Goal: Information Seeking & Learning: Learn about a topic

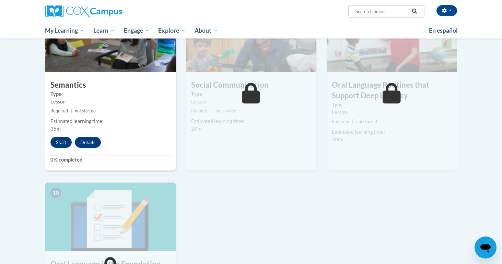
scroll to position [566, 0]
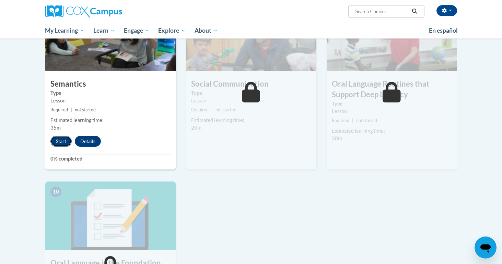
click at [59, 145] on button "Start" at bounding box center [60, 141] width 21 height 11
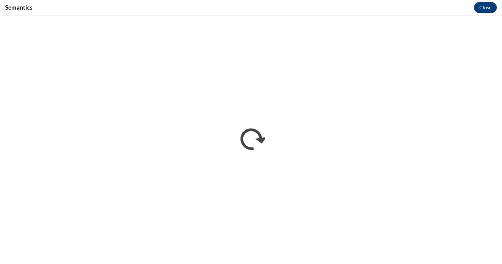
scroll to position [0, 0]
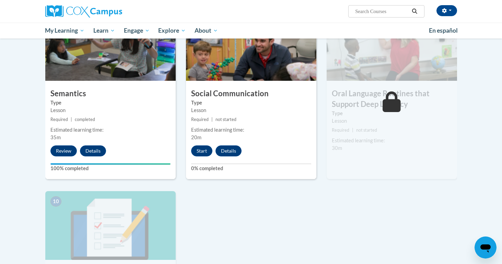
scroll to position [556, 0]
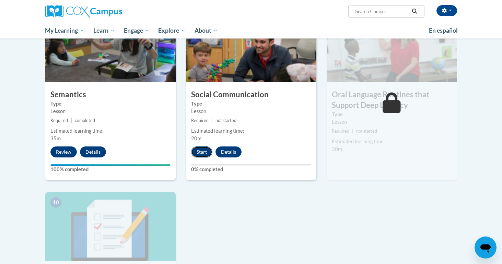
click at [202, 147] on button "Start" at bounding box center [201, 151] width 21 height 11
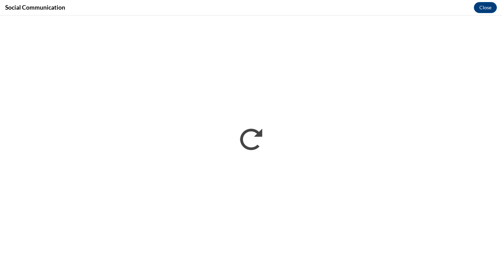
scroll to position [0, 0]
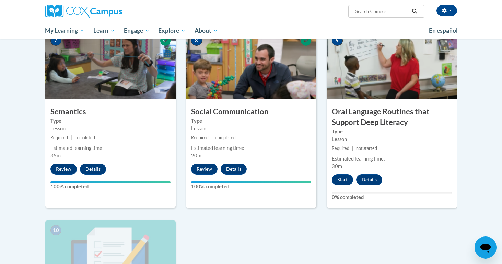
scroll to position [530, 0]
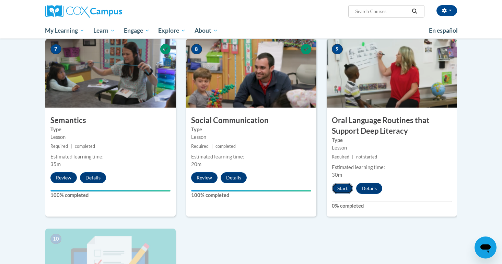
click at [339, 188] on button "Start" at bounding box center [342, 188] width 21 height 11
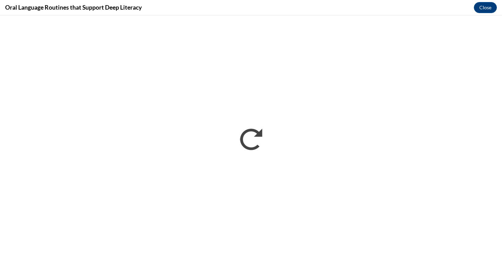
scroll to position [0, 0]
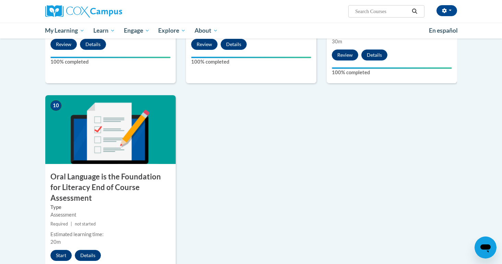
scroll to position [664, 0]
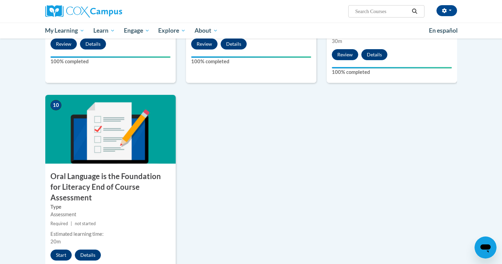
click at [49, 249] on div "Start Details" at bounding box center [77, 254] width 64 height 11
click at [61, 249] on button "Start" at bounding box center [60, 254] width 21 height 11
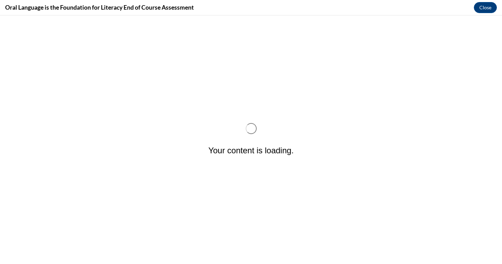
scroll to position [0, 0]
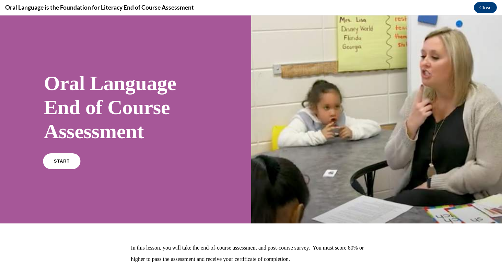
click at [54, 161] on link "START" at bounding box center [61, 161] width 37 height 16
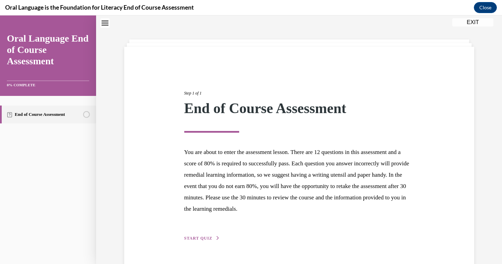
scroll to position [40, 0]
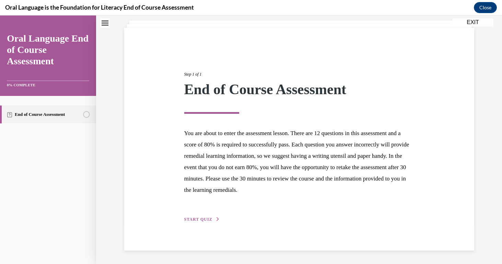
click at [208, 218] on span "START QUIZ" at bounding box center [198, 219] width 28 height 5
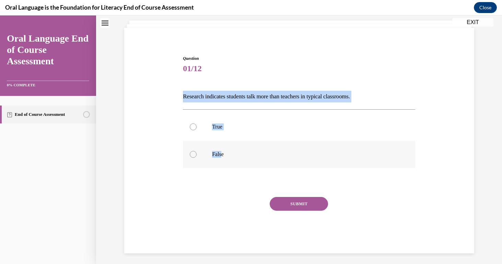
drag, startPoint x: 183, startPoint y: 95, endPoint x: 221, endPoint y: 151, distance: 67.5
click at [222, 151] on div "Question 01/12 Research indicates students talk more than teachers in typical c…" at bounding box center [299, 154] width 233 height 198
copy div "Research indicates students talk more than teachers in typical classrooms.   Tr…"
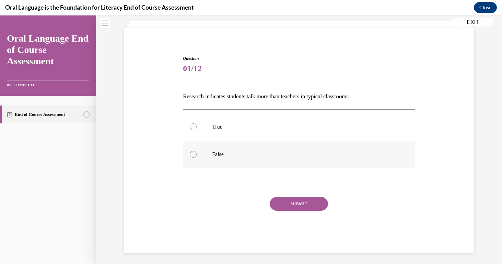
click at [192, 148] on label "False" at bounding box center [299, 153] width 233 height 27
click at [192, 151] on input "False" at bounding box center [193, 154] width 7 height 7
radio input "true"
click at [284, 195] on div "Question 01/12 Research indicates students talk more than teachers in typical c…" at bounding box center [299, 154] width 233 height 198
click at [286, 197] on button "SUBMIT" at bounding box center [299, 204] width 58 height 14
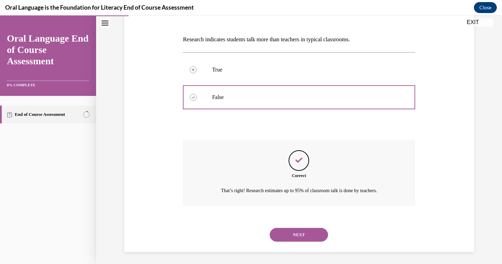
scroll to position [99, 0]
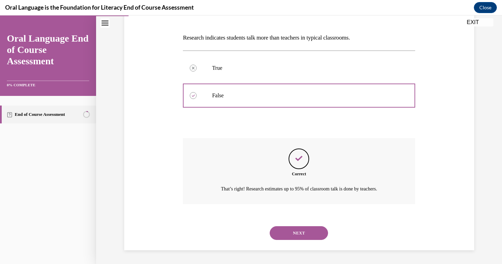
click at [308, 221] on div "NEXT" at bounding box center [299, 232] width 233 height 27
click at [308, 230] on button "NEXT" at bounding box center [299, 233] width 58 height 14
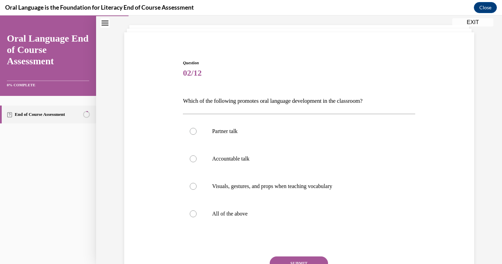
scroll to position [37, 0]
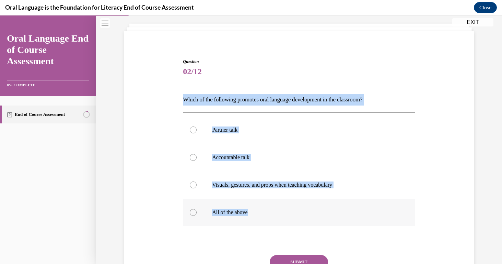
drag, startPoint x: 184, startPoint y: 99, endPoint x: 260, endPoint y: 213, distance: 137.2
click at [260, 213] on div "Question 02/12 Which of the following promotes oral language development in the…" at bounding box center [299, 184] width 233 height 253
copy div "Which of the following promotes oral language development in the classroom?  Pa…"
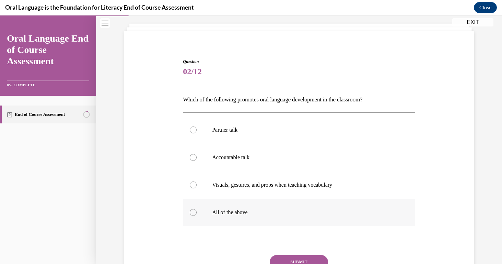
click at [197, 211] on label "All of the above" at bounding box center [299, 212] width 233 height 27
click at [197, 211] on input "All of the above" at bounding box center [193, 212] width 7 height 7
radio input "true"
click at [290, 256] on button "SUBMIT" at bounding box center [299, 262] width 58 height 14
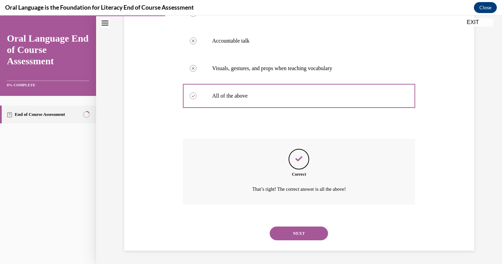
scroll to position [154, 0]
click at [297, 231] on button "NEXT" at bounding box center [299, 233] width 58 height 14
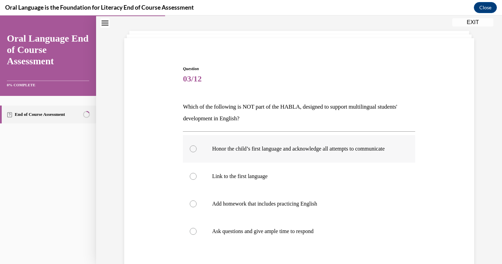
scroll to position [55, 0]
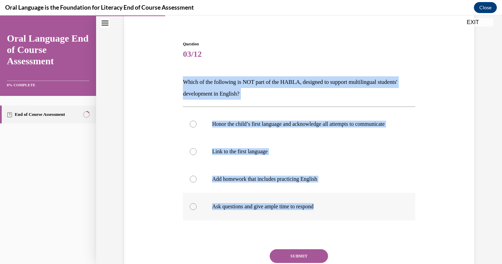
drag, startPoint x: 184, startPoint y: 80, endPoint x: 347, endPoint y: 213, distance: 209.7
click at [347, 213] on div "Question 03/12 Which of the following is NOT part of the HABLA, designed to sup…" at bounding box center [299, 173] width 233 height 264
copy div "Which of the following is NOT part of the HABLA, designed to support multilingu…"
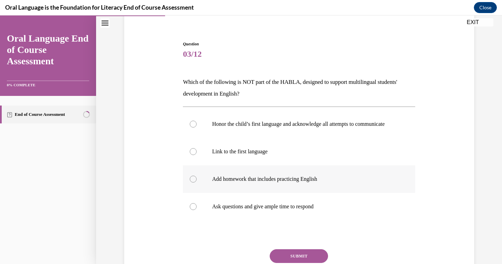
click at [197, 184] on label "Add homework that includes practicing English" at bounding box center [299, 178] width 233 height 27
click at [197, 182] on input "Add homework that includes practicing English" at bounding box center [193, 179] width 7 height 7
radio input "true"
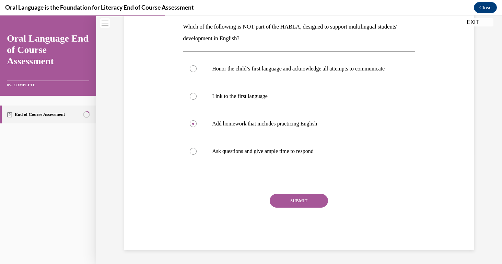
click at [283, 205] on button "SUBMIT" at bounding box center [299, 201] width 58 height 14
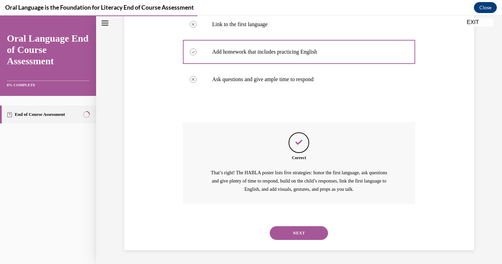
scroll to position [189, 0]
click at [301, 228] on button "NEXT" at bounding box center [299, 233] width 58 height 14
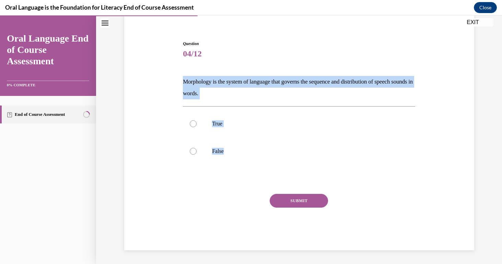
drag, startPoint x: 183, startPoint y: 80, endPoint x: 247, endPoint y: 169, distance: 109.5
click at [247, 169] on div "Question 04/12 Morphology is the system of language that governs the sequence a…" at bounding box center [299, 146] width 233 height 210
copy div "Morphology is the system of language that governs the sequence and distribution…"
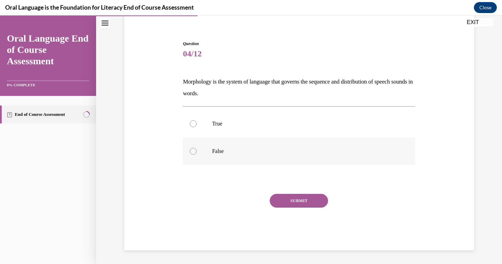
click at [196, 149] on label "False" at bounding box center [299, 150] width 233 height 27
click at [196, 149] on input "False" at bounding box center [193, 151] width 7 height 7
radio input "true"
click at [295, 202] on button "SUBMIT" at bounding box center [299, 201] width 58 height 14
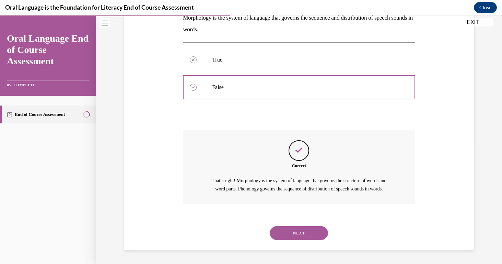
click at [305, 235] on button "NEXT" at bounding box center [299, 233] width 58 height 14
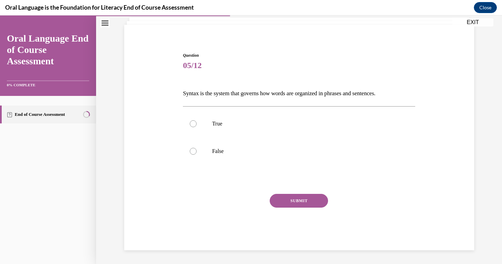
scroll to position [43, 0]
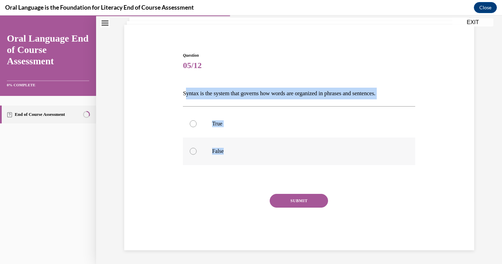
drag, startPoint x: 184, startPoint y: 93, endPoint x: 259, endPoint y: 157, distance: 98.2
click at [259, 158] on div "Question 05/12 Syntax is the system that governs how words are organized in phr…" at bounding box center [299, 151] width 233 height 198
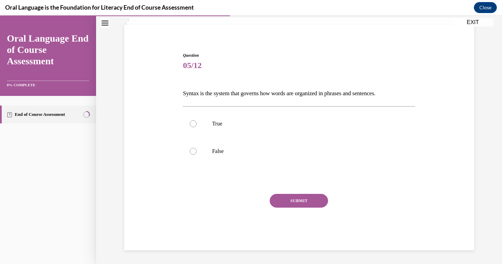
click at [181, 94] on div "Question 05/12 Syntax is the system that governs how words are organized in phr…" at bounding box center [300, 141] width 354 height 218
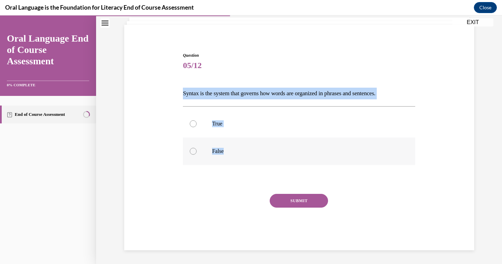
drag, startPoint x: 184, startPoint y: 93, endPoint x: 243, endPoint y: 159, distance: 88.3
click at [243, 158] on div "Question 05/12 Syntax is the system that governs how words are organized in phr…" at bounding box center [299, 151] width 233 height 198
copy div "Syntax is the system that governs how words are organized in phrases and senten…"
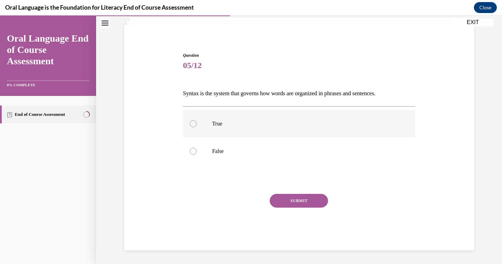
click at [192, 123] on div at bounding box center [193, 123] width 7 height 7
click at [192, 123] on input "True" at bounding box center [193, 123] width 7 height 7
radio input "true"
click at [299, 201] on button "SUBMIT" at bounding box center [299, 201] width 58 height 14
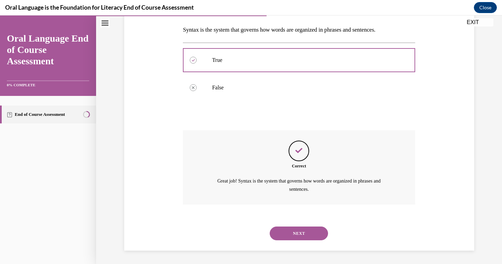
click at [308, 238] on button "NEXT" at bounding box center [299, 233] width 58 height 14
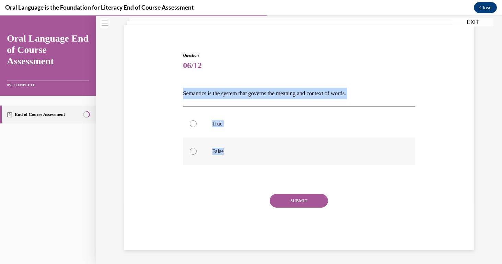
drag, startPoint x: 184, startPoint y: 94, endPoint x: 239, endPoint y: 164, distance: 89.0
click at [239, 164] on div "Question 06/12 Semantics is the system that governs the meaning and context of …" at bounding box center [299, 151] width 233 height 198
copy div "Semantics is the system that governs the meaning and context of words.  True Fa…"
click at [194, 125] on div at bounding box center [193, 123] width 7 height 7
click at [194, 125] on input "True" at bounding box center [193, 123] width 7 height 7
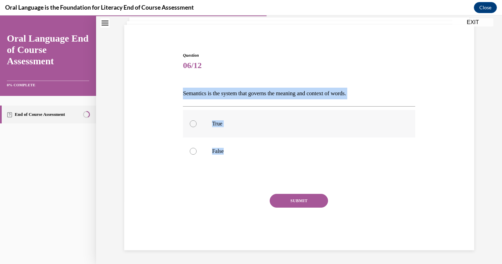
radio input "true"
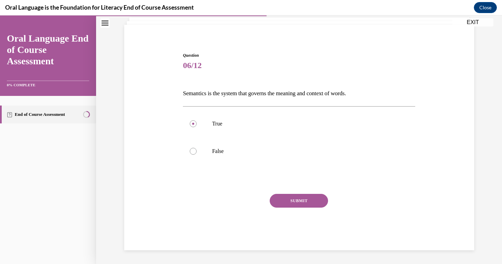
click at [284, 199] on button "SUBMIT" at bounding box center [299, 201] width 58 height 14
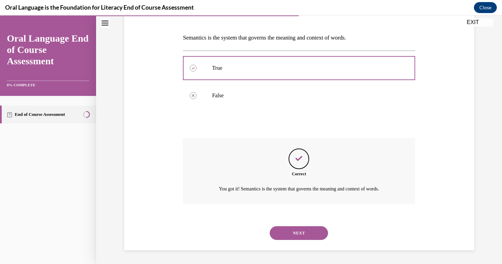
click at [305, 233] on button "NEXT" at bounding box center [299, 233] width 58 height 14
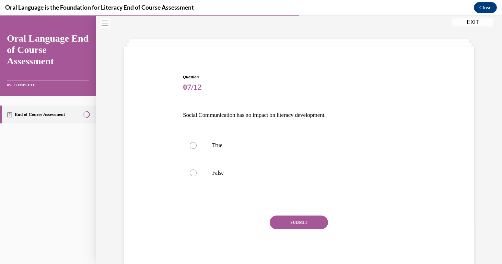
click at [185, 93] on div "Question 07/12 Social Communication has no impact on literacy development. True…" at bounding box center [299, 173] width 233 height 198
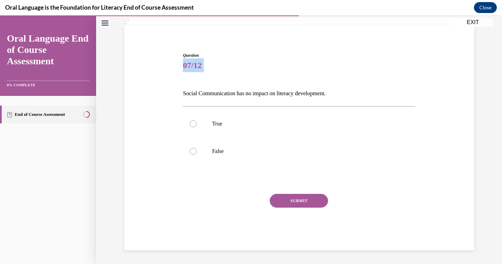
click at [181, 94] on div "Question 07/12 Social Communication has no impact on literacy development. True…" at bounding box center [300, 141] width 354 height 218
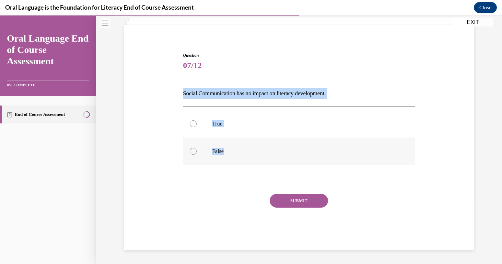
drag, startPoint x: 184, startPoint y: 93, endPoint x: 241, endPoint y: 157, distance: 85.9
click at [241, 157] on div "Question 07/12 Social Communication has no impact on literacy development. True…" at bounding box center [299, 151] width 233 height 198
copy div "Social Communication has no impact on literacy development. True False"
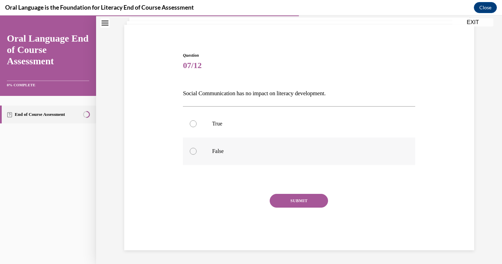
click at [189, 148] on label "False" at bounding box center [299, 150] width 233 height 27
click at [190, 148] on input "False" at bounding box center [193, 151] width 7 height 7
radio input "true"
click at [304, 196] on button "SUBMIT" at bounding box center [299, 201] width 58 height 14
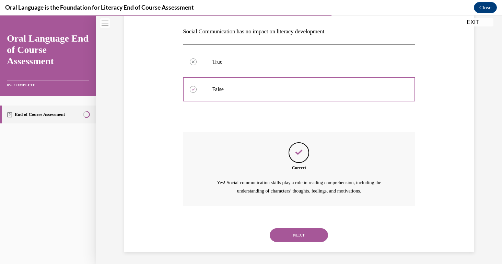
scroll to position [107, 0]
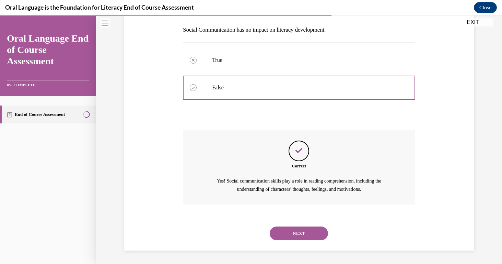
click at [310, 234] on button "NEXT" at bounding box center [299, 233] width 58 height 14
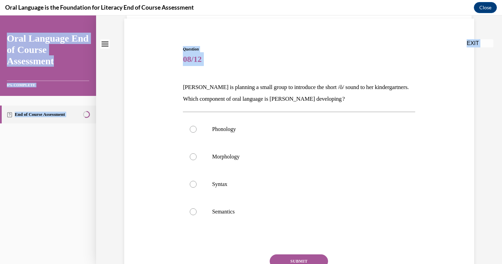
drag, startPoint x: 184, startPoint y: 137, endPoint x: 276, endPoint y: 265, distance: 157.8
click at [276, 263] on html "SKIP TO STEP Audio transcript EXIT Oral Language End of Course Assessment 0% CO…" at bounding box center [251, 139] width 502 height 248
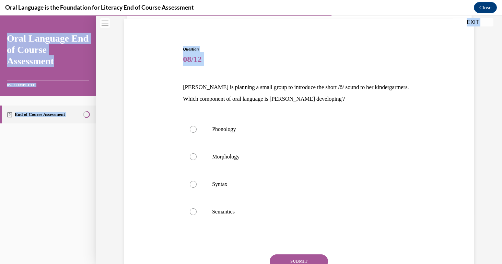
scroll to position [69, 0]
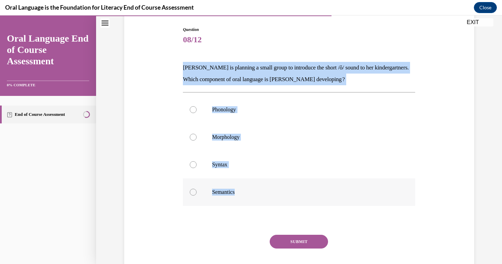
drag, startPoint x: 184, startPoint y: 66, endPoint x: 257, endPoint y: 194, distance: 148.1
click at [257, 194] on div "Question 08/12 Mrs. Coleman is planning a small group to introduce the short /ŏ…" at bounding box center [299, 158] width 233 height 264
copy div "Mrs. Coleman is planning a small group to introduce the short /ŏ/ sound to her …"
click at [192, 104] on label "Phonology" at bounding box center [299, 109] width 233 height 27
click at [192, 106] on input "Phonology" at bounding box center [193, 109] width 7 height 7
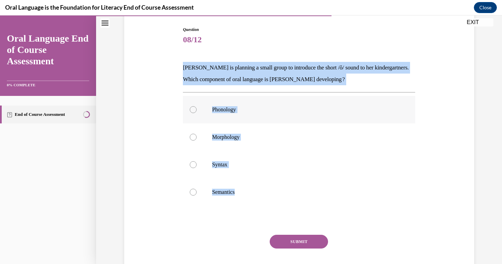
radio input "true"
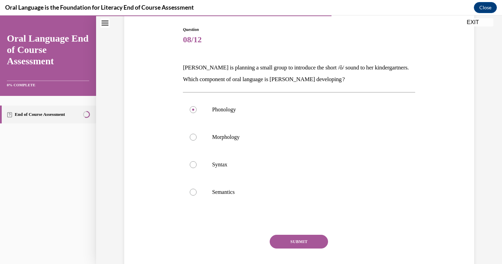
click at [305, 237] on button "SUBMIT" at bounding box center [299, 242] width 58 height 14
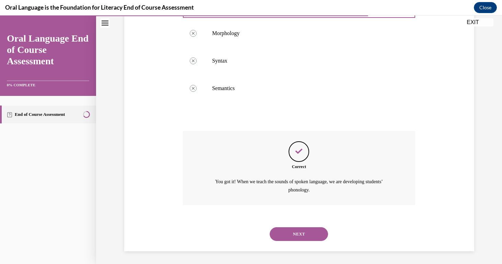
scroll to position [173, 0]
click at [317, 235] on button "NEXT" at bounding box center [299, 233] width 58 height 14
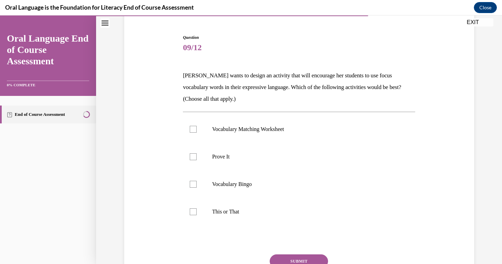
scroll to position [67, 0]
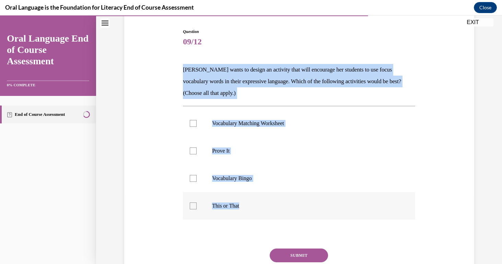
drag, startPoint x: 183, startPoint y: 69, endPoint x: 286, endPoint y: 211, distance: 175.1
click at [286, 211] on div "Question 09/12 Mrs. Butler wants to design an activity that will encourage her …" at bounding box center [299, 167] width 233 height 276
copy div "Mrs. Butler wants to design an activity that will encourage her students to use…"
click at [194, 151] on div at bounding box center [193, 150] width 7 height 7
click at [194, 151] on input "Prove It" at bounding box center [193, 150] width 7 height 7
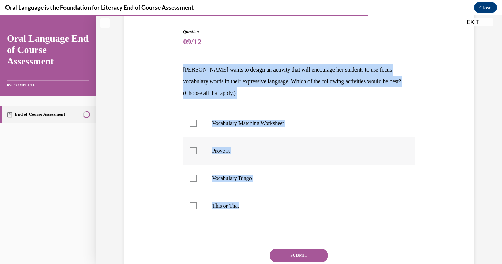
checkbox input "true"
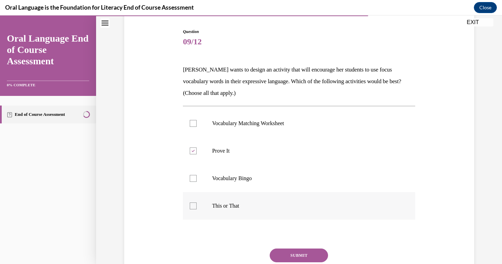
click at [195, 205] on div at bounding box center [193, 205] width 7 height 7
click at [195, 205] on input "This or That" at bounding box center [193, 205] width 7 height 7
checkbox input "true"
click at [302, 250] on button "SUBMIT" at bounding box center [299, 255] width 58 height 14
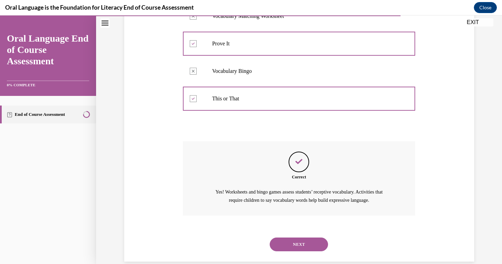
scroll to position [185, 0]
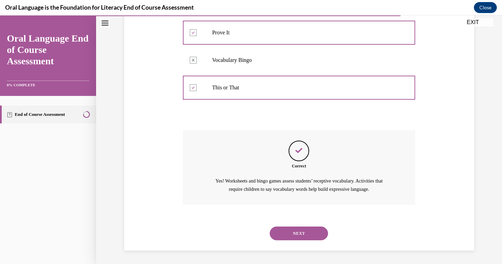
click at [298, 234] on button "NEXT" at bounding box center [299, 233] width 58 height 14
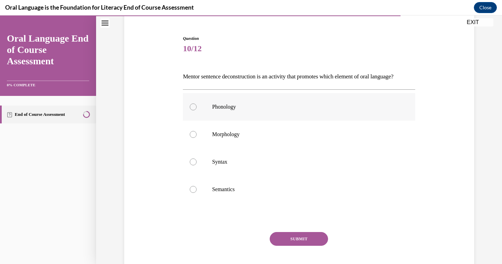
scroll to position [76, 0]
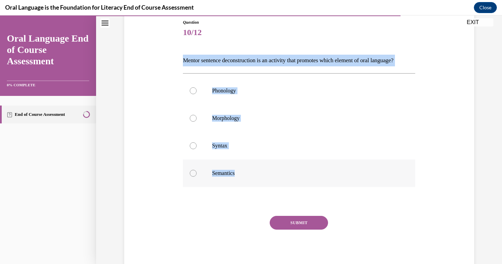
drag, startPoint x: 184, startPoint y: 60, endPoint x: 253, endPoint y: 192, distance: 148.7
click at [253, 192] on div "Question 10/12 Mentor sentence deconstruction is an activity that promotes whic…" at bounding box center [299, 145] width 233 height 253
copy div "Mentor sentence deconstruction is an activity that promotes which element of or…"
click at [189, 153] on label "Syntax" at bounding box center [299, 145] width 233 height 27
click at [190, 149] on input "Syntax" at bounding box center [193, 145] width 7 height 7
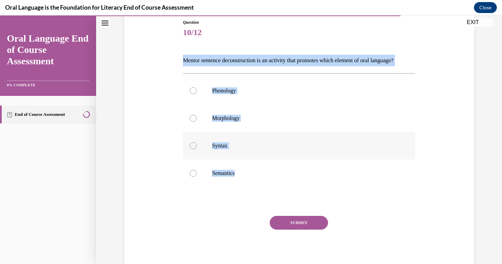
radio input "true"
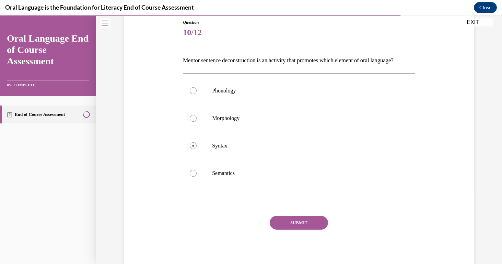
click at [284, 229] on button "SUBMIT" at bounding box center [299, 223] width 58 height 14
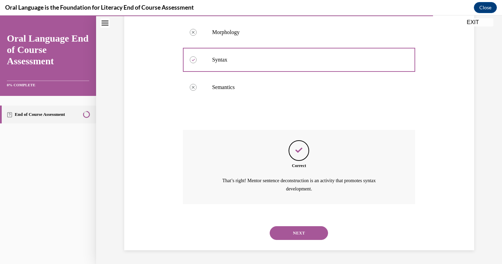
scroll to position [173, 0]
click at [293, 233] on button "NEXT" at bounding box center [299, 233] width 58 height 14
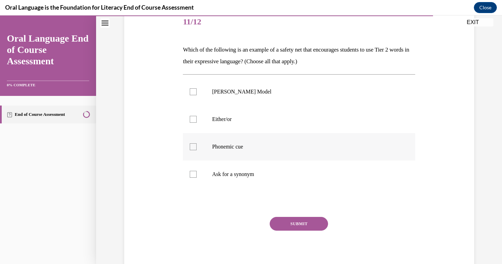
scroll to position [97, 0]
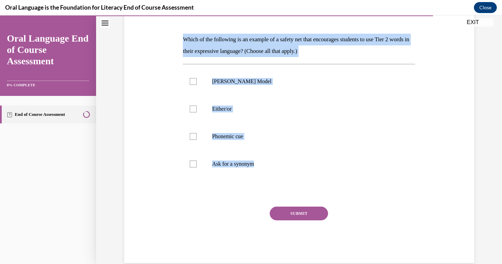
drag, startPoint x: 181, startPoint y: 41, endPoint x: 324, endPoint y: 182, distance: 200.4
click at [324, 182] on div "Question 11/12 Which of the following is an example of a safety net that encour…" at bounding box center [299, 125] width 236 height 275
click at [192, 111] on div at bounding box center [193, 108] width 7 height 7
click at [192, 111] on input "Either/or" at bounding box center [193, 108] width 7 height 7
checkbox input "true"
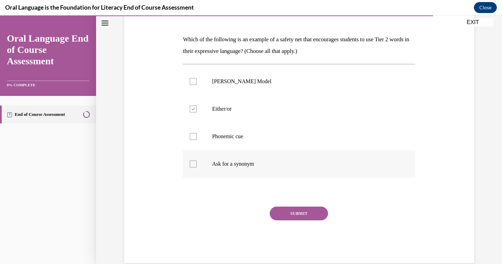
click at [198, 165] on label "Ask for a synonym" at bounding box center [299, 163] width 233 height 27
click at [197, 165] on input "Ask for a synonym" at bounding box center [193, 163] width 7 height 7
checkbox input "true"
click at [301, 211] on button "SUBMIT" at bounding box center [299, 213] width 58 height 14
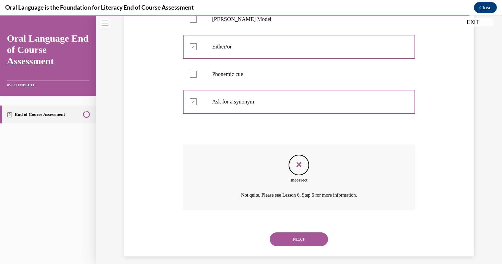
scroll to position [166, 0]
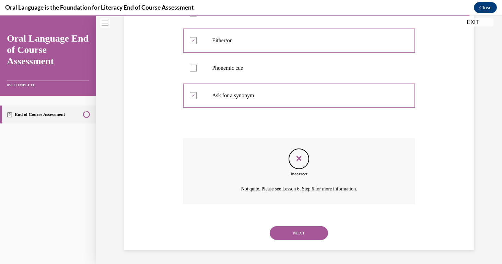
click at [304, 233] on button "NEXT" at bounding box center [299, 233] width 58 height 14
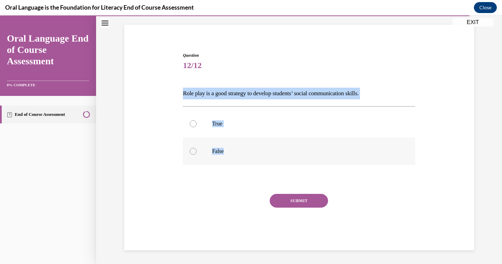
drag, startPoint x: 182, startPoint y: 91, endPoint x: 246, endPoint y: 157, distance: 91.6
click at [246, 157] on div "Question 12/12 Role play is a good strategy to develop students’ social communi…" at bounding box center [299, 146] width 236 height 208
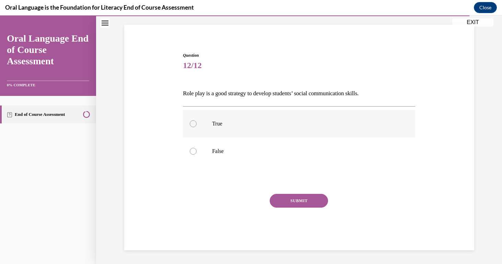
click at [191, 124] on div at bounding box center [193, 123] width 7 height 7
click at [191, 124] on input "True" at bounding box center [193, 123] width 7 height 7
radio input "true"
click at [296, 202] on button "SUBMIT" at bounding box center [299, 201] width 58 height 14
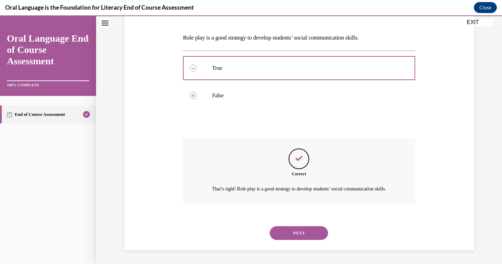
scroll to position [107, 0]
click at [298, 234] on button "NEXT" at bounding box center [299, 233] width 58 height 14
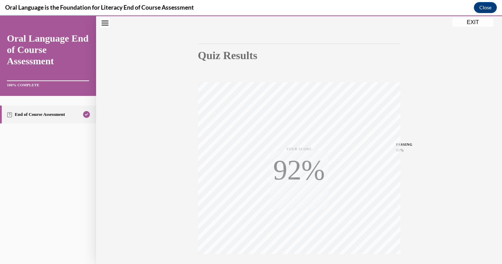
scroll to position [104, 0]
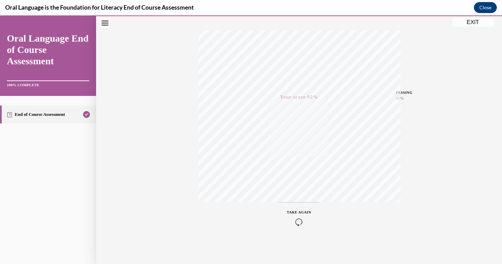
click at [482, 24] on button "EXIT" at bounding box center [473, 22] width 41 height 8
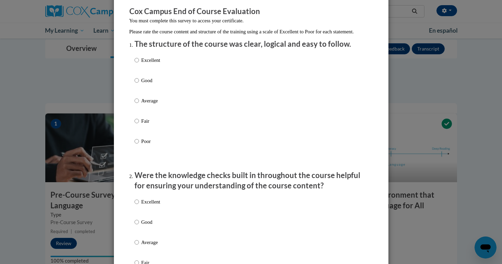
scroll to position [59, 0]
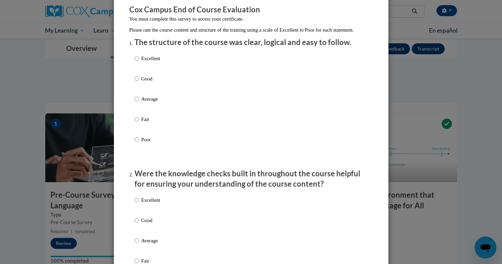
drag, startPoint x: 148, startPoint y: 67, endPoint x: 151, endPoint y: 69, distance: 4.1
click at [148, 62] on p "Excellent" at bounding box center [151, 59] width 19 height 8
click at [139, 62] on input "Excellent" at bounding box center [137, 59] width 4 height 8
radio input "true"
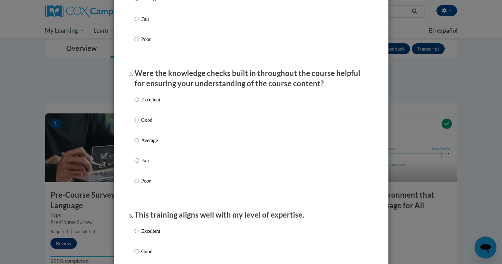
scroll to position [192, 0]
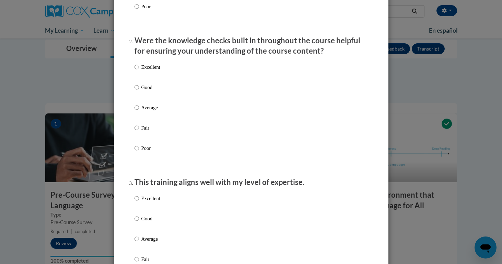
click at [151, 71] on p "Excellent" at bounding box center [151, 67] width 19 height 8
click at [139, 71] on input "Excellent" at bounding box center [137, 67] width 4 height 8
radio input "true"
click at [146, 202] on p "Excellent" at bounding box center [151, 198] width 19 height 8
click at [139, 202] on input "Excellent" at bounding box center [137, 198] width 4 height 8
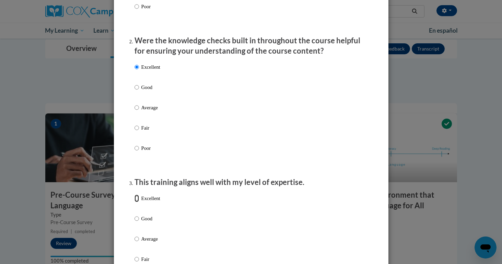
radio input "true"
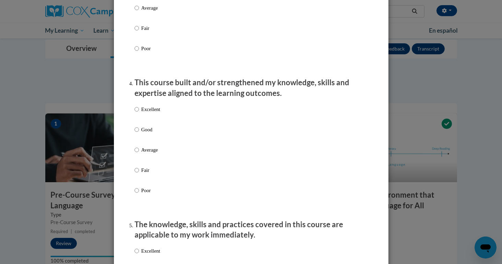
scroll to position [464, 0]
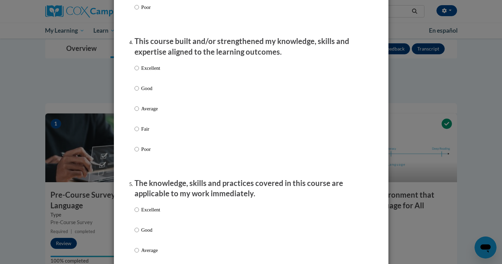
click at [139, 77] on label "Excellent" at bounding box center [148, 73] width 26 height 19
click at [139, 72] on input "Excellent" at bounding box center [137, 68] width 4 height 8
radio input "true"
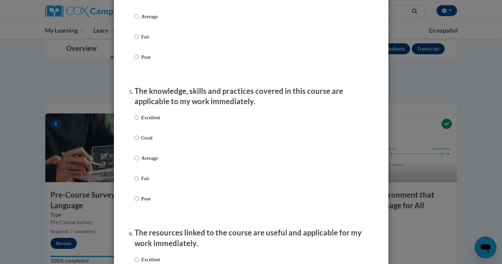
click at [146, 121] on p "Excellent" at bounding box center [151, 118] width 19 height 8
click at [139, 121] on input "Excellent" at bounding box center [137, 118] width 4 height 8
radio input "true"
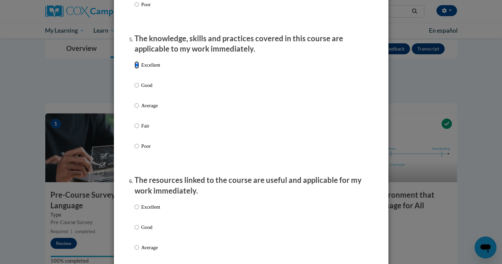
scroll to position [708, 0]
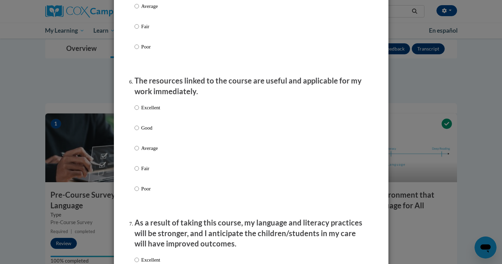
click at [147, 121] on label "Excellent" at bounding box center [148, 113] width 26 height 19
click at [139, 111] on input "Excellent" at bounding box center [137, 108] width 4 height 8
radio input "true"
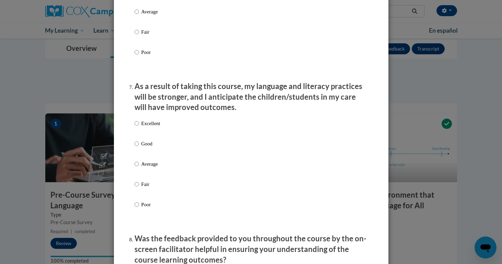
click at [151, 127] on p "Excellent" at bounding box center [151, 124] width 19 height 8
click at [139, 127] on input "Excellent" at bounding box center [137, 124] width 4 height 8
radio input "true"
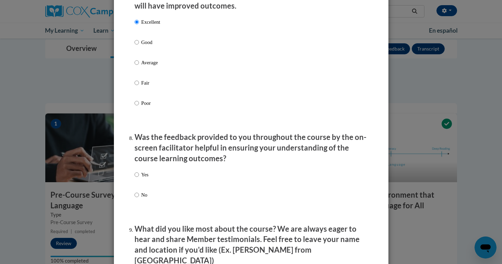
click at [155, 182] on div "Yes No" at bounding box center [252, 192] width 234 height 51
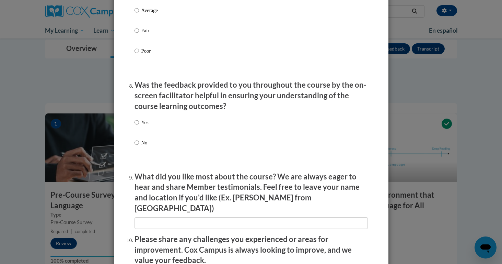
scroll to position [1000, 0]
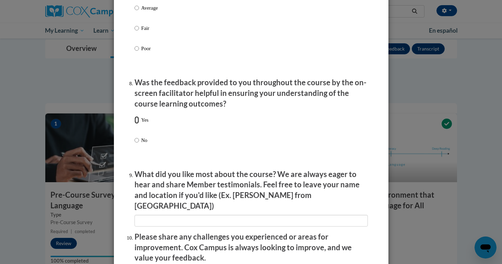
click at [136, 124] on input "Yes" at bounding box center [137, 120] width 4 height 8
radio input "true"
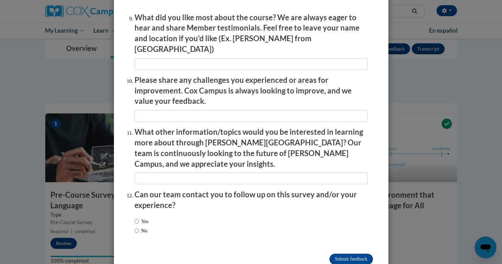
scroll to position [1165, 0]
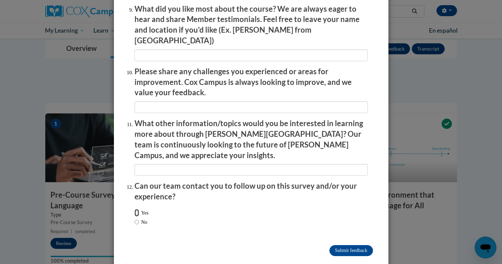
click at [137, 209] on input "Yes" at bounding box center [137, 213] width 4 height 8
radio input "true"
click at [342, 245] on input "Submit feedback" at bounding box center [351, 250] width 43 height 11
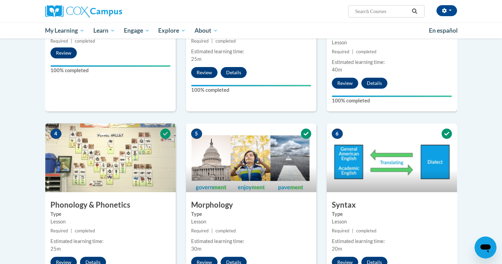
scroll to position [0, 0]
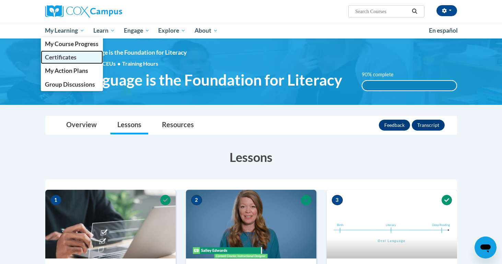
click at [60, 60] on span "Certificates" at bounding box center [61, 57] width 32 height 7
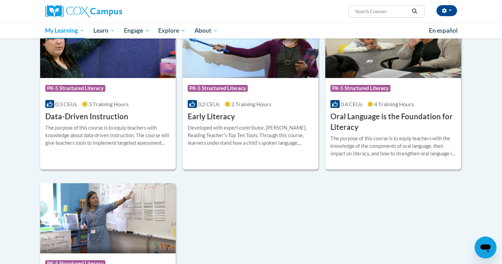
scroll to position [159, 0]
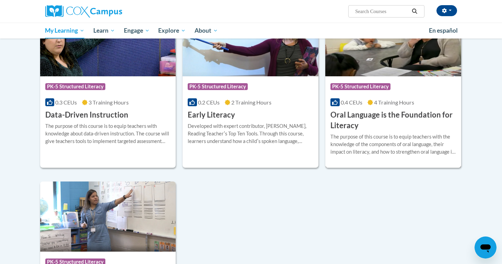
click at [377, 116] on h3 "Oral Language is the Foundation for Literacy" at bounding box center [394, 120] width 126 height 21
